Goal: Use online tool/utility

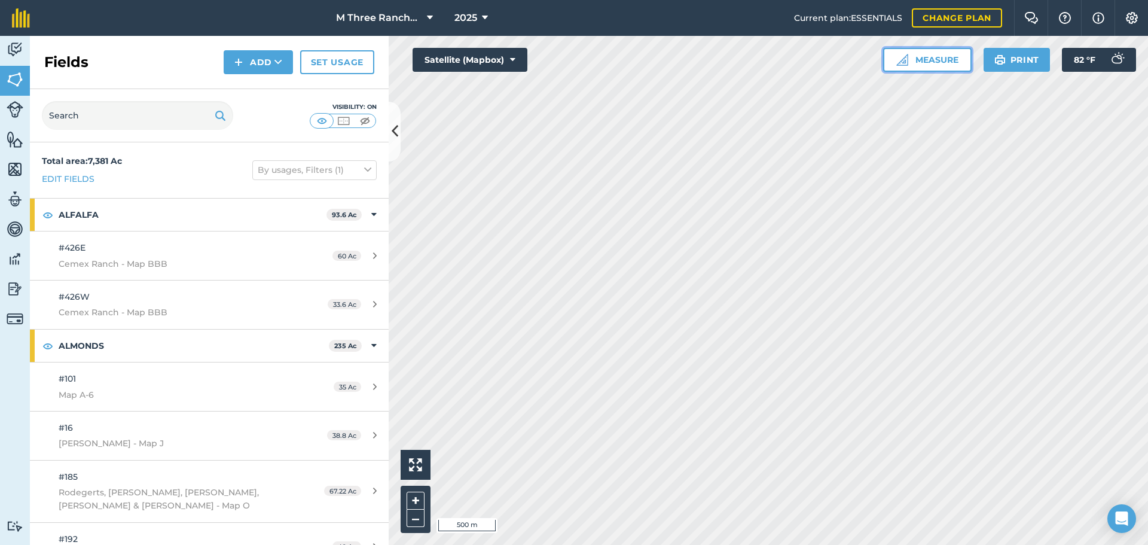
click at [962, 65] on button "Measure" at bounding box center [927, 60] width 88 height 24
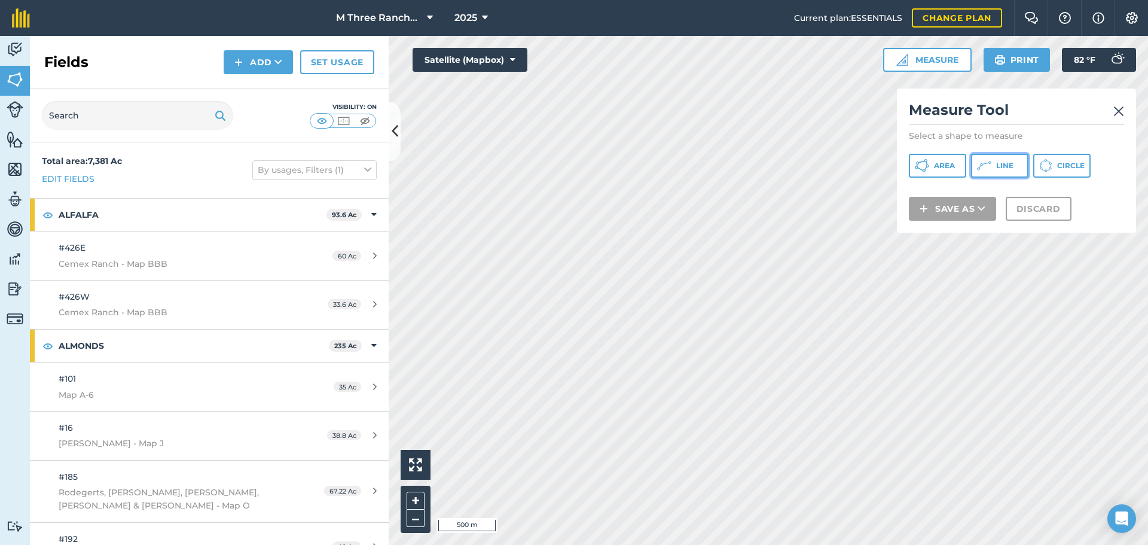
click at [998, 170] on span "Line" at bounding box center [1004, 166] width 17 height 10
click at [1119, 110] on img at bounding box center [1118, 111] width 11 height 14
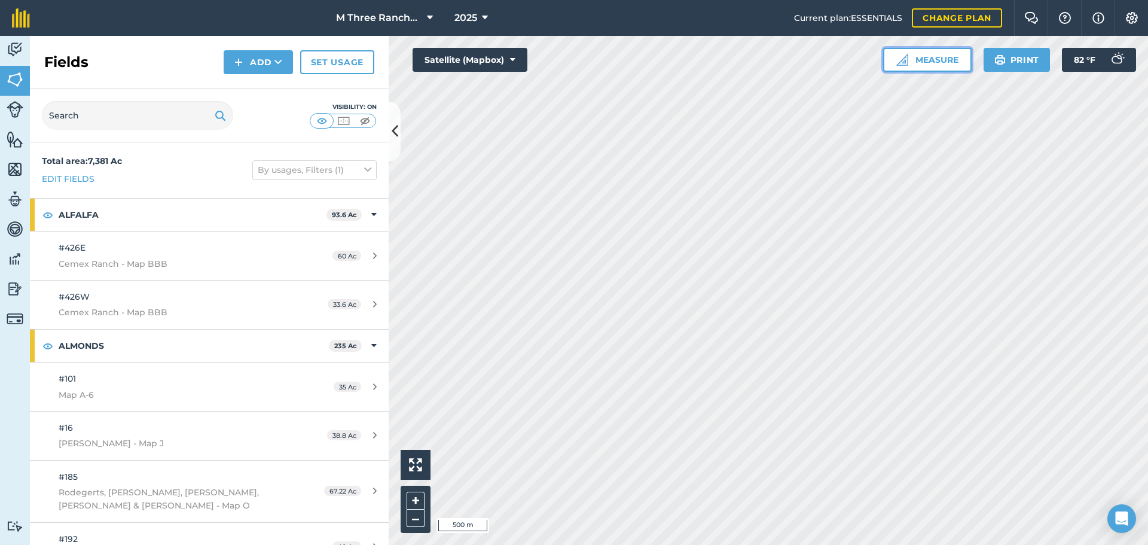
click at [929, 62] on button "Measure" at bounding box center [927, 60] width 88 height 24
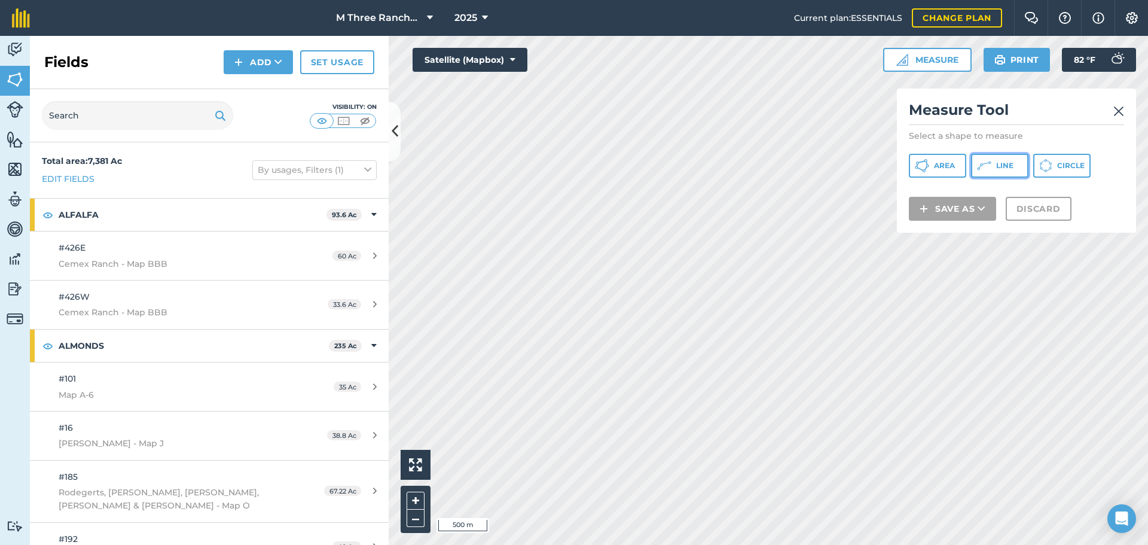
click at [993, 165] on button "Line" at bounding box center [999, 166] width 57 height 24
click at [996, 167] on span "Line" at bounding box center [1004, 166] width 17 height 10
click at [1117, 115] on img at bounding box center [1118, 111] width 11 height 14
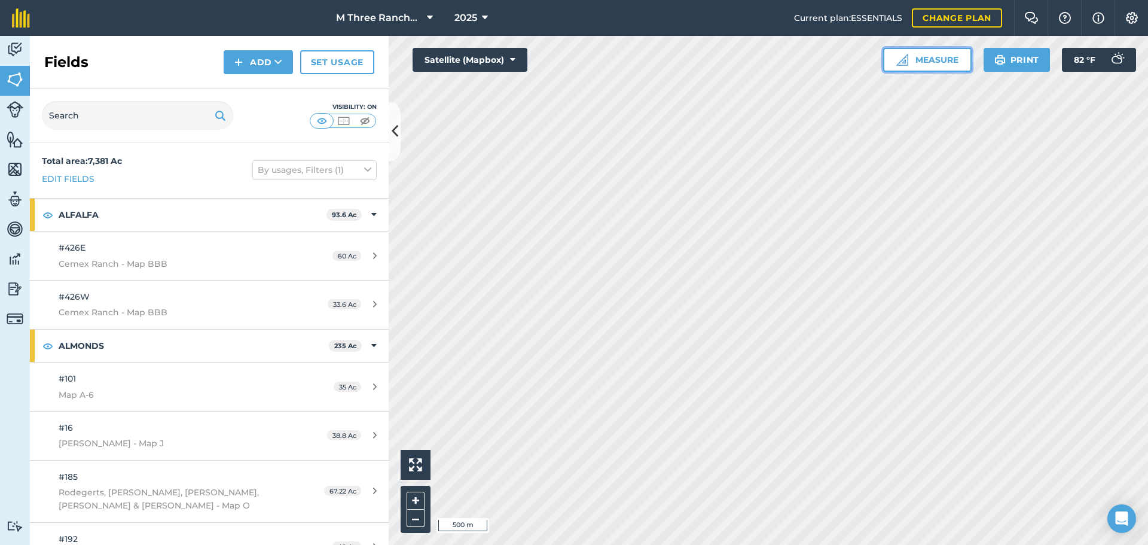
click at [940, 59] on button "Measure" at bounding box center [927, 60] width 88 height 24
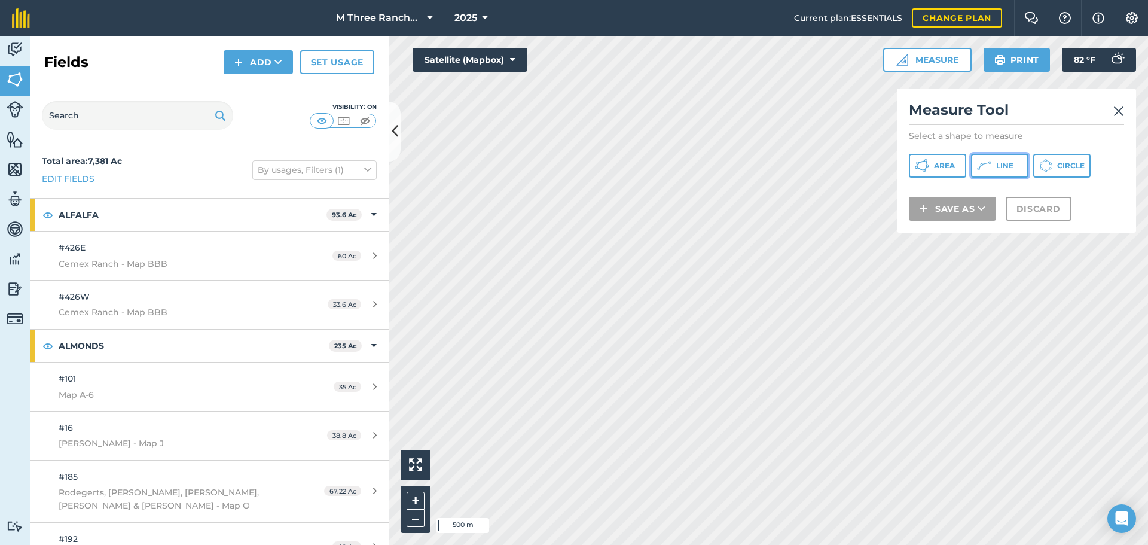
click at [982, 158] on button "Line" at bounding box center [999, 166] width 57 height 24
click at [1123, 112] on img at bounding box center [1118, 111] width 11 height 14
